Goal: Information Seeking & Learning: Find specific fact

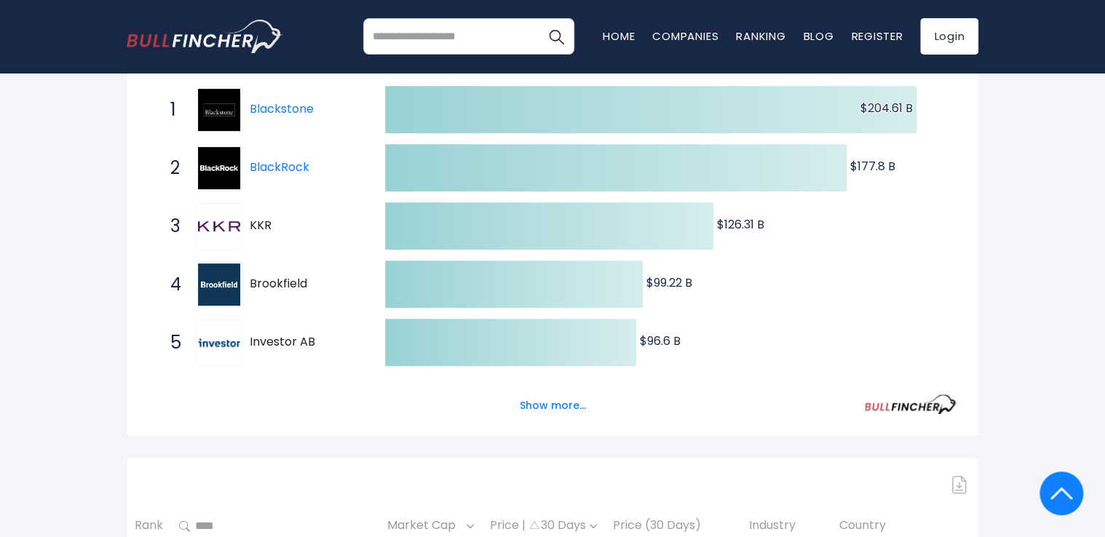
scroll to position [186, 0]
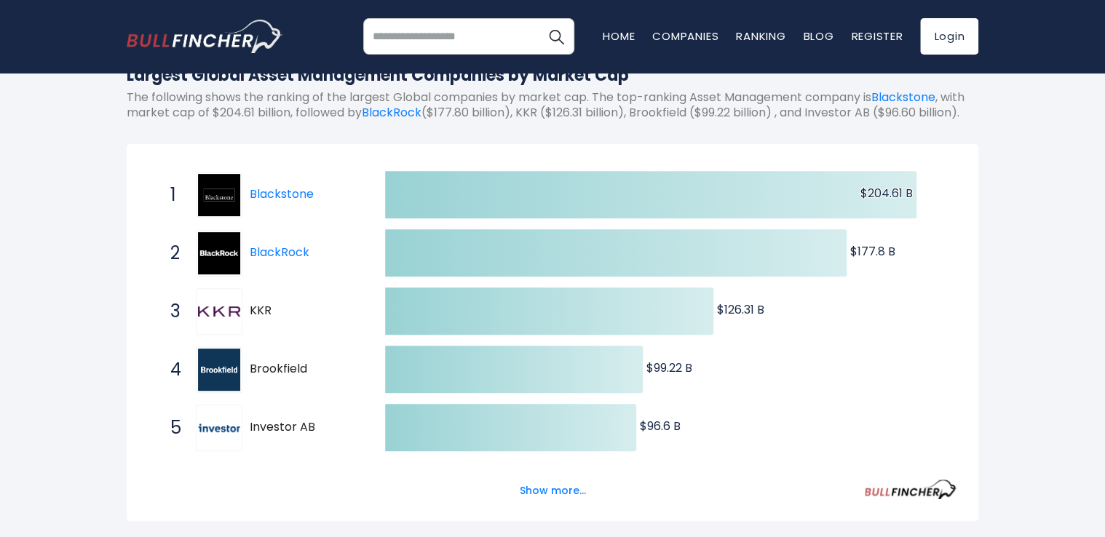
drag, startPoint x: 157, startPoint y: 199, endPoint x: 355, endPoint y: 410, distance: 289.4
click at [148, 166] on div "1 Blackstone BX 2 BlackRock BLK 3 KKR KKR 4 Brookfield [DOMAIN_NAME] 5 Investor…" at bounding box center [148, 166] width 0 height 0
drag, startPoint x: 170, startPoint y: 207, endPoint x: 284, endPoint y: 216, distance: 113.9
click at [284, 216] on div "1 Blackstone BX" at bounding box center [261, 195] width 197 height 47
drag, startPoint x: 322, startPoint y: 208, endPoint x: 296, endPoint y: 353, distance: 147.2
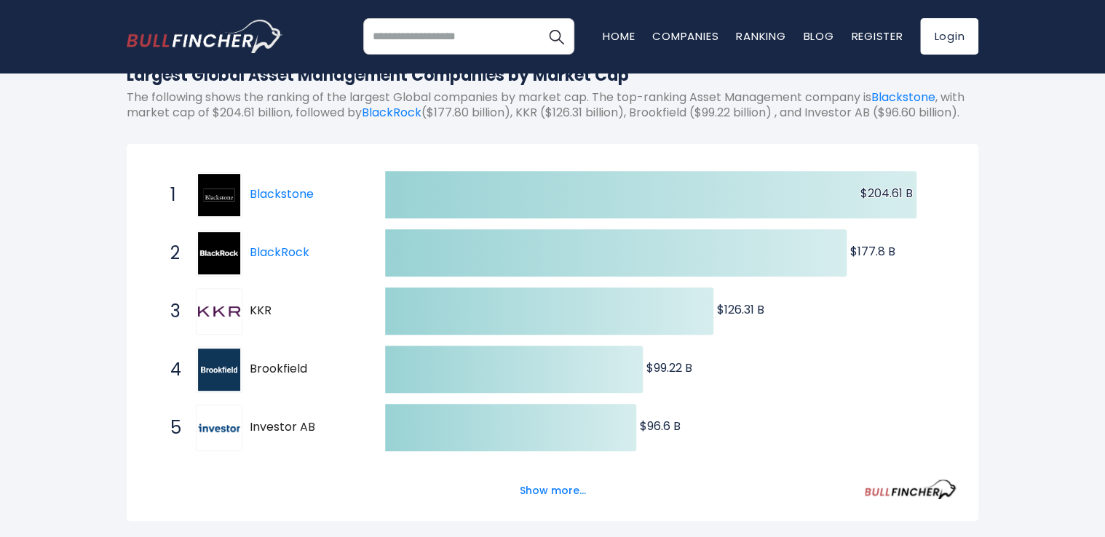
click at [148, 166] on div "1 Blackstone BX 2 BlackRock BLK 3 KKR KKR 4 Brookfield [DOMAIN_NAME] 5 Investor…" at bounding box center [148, 166] width 0 height 0
click at [223, 210] on img at bounding box center [219, 195] width 42 height 42
drag, startPoint x: 172, startPoint y: 208, endPoint x: 325, endPoint y: 314, distance: 186.3
click at [148, 166] on div "1 Blackstone BX 2 BlackRock BLK 3 KKR KKR 4 Brookfield [DOMAIN_NAME] 5 Investor…" at bounding box center [148, 166] width 0 height 0
drag, startPoint x: 325, startPoint y: 314, endPoint x: 250, endPoint y: 229, distance: 113.5
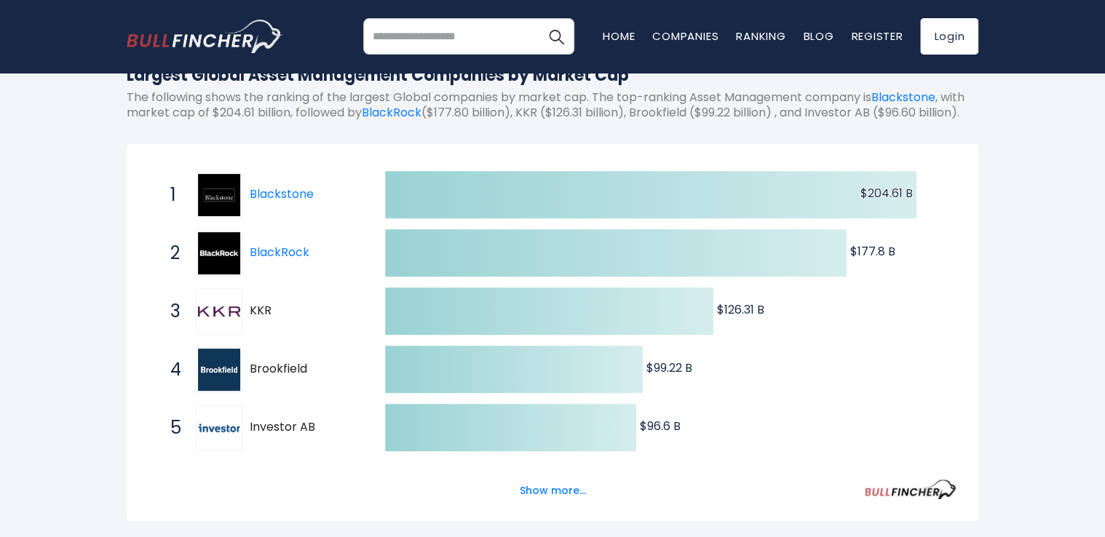
click at [148, 166] on div "1 Blackstone BX 2 BlackRock BLK 3 KKR KKR 4 Brookfield [DOMAIN_NAME] 5 Investor…" at bounding box center [148, 166] width 0 height 0
drag, startPoint x: 308, startPoint y: 202, endPoint x: 355, endPoint y: 214, distance: 48.7
click at [355, 202] on span "Blackstone" at bounding box center [305, 194] width 110 height 15
drag, startPoint x: 355, startPoint y: 214, endPoint x: 562, endPoint y: 356, distance: 250.7
click at [562, 356] on div "Created with Highcharts 12.1.2 $204.61 B ​ $204.61 B $177.8 B ​ $177.8 B $126.3…" at bounding box center [552, 457] width 808 height 582
